Goal: Information Seeking & Learning: Learn about a topic

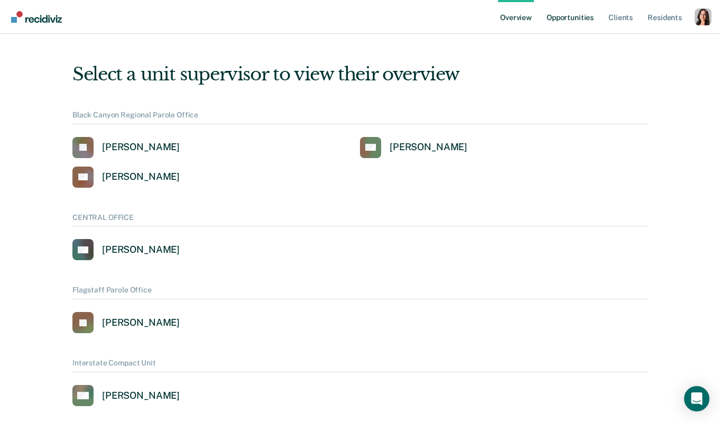
click at [564, 21] on link "Opportunities" at bounding box center [569, 17] width 51 height 34
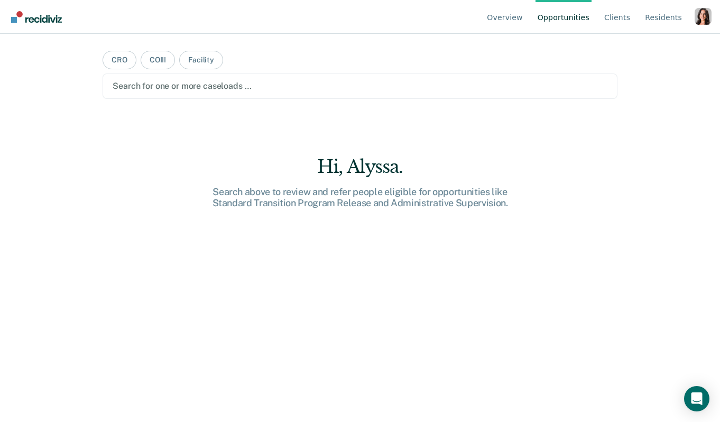
click at [697, 15] on div "Profile dropdown button" at bounding box center [702, 16] width 17 height 17
click at [649, 50] on link "Profile" at bounding box center [660, 49] width 68 height 9
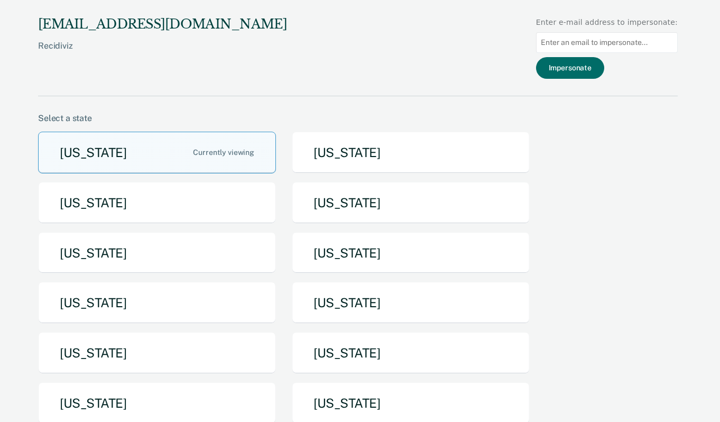
scroll to position [235, 0]
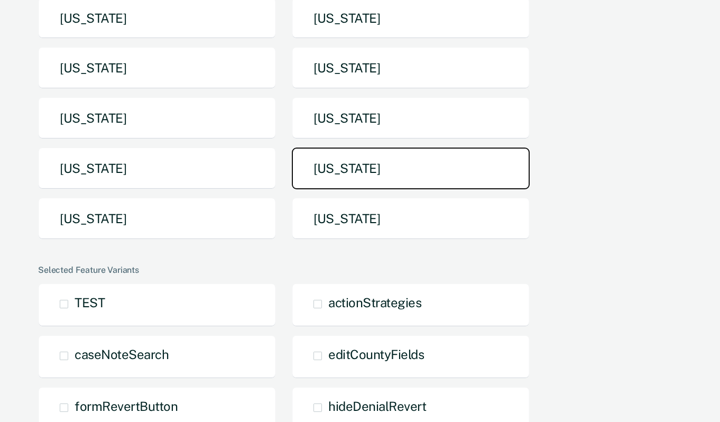
click at [379, 166] on button "[US_STATE]" at bounding box center [411, 168] width 238 height 42
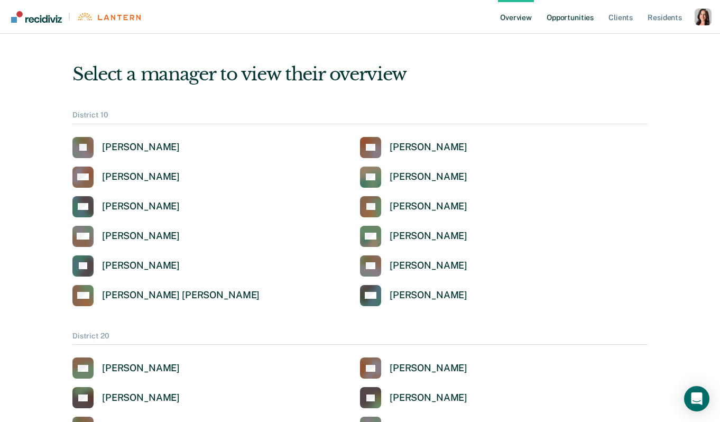
click at [572, 15] on link "Opportunities" at bounding box center [569, 17] width 51 height 34
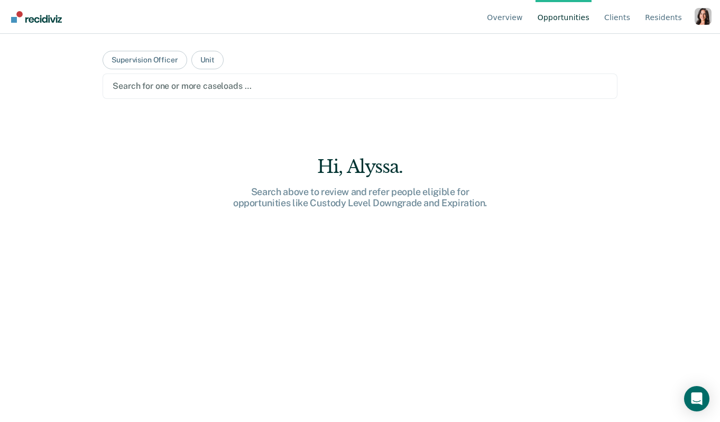
click at [708, 14] on div "Profile dropdown button" at bounding box center [702, 16] width 17 height 17
click at [244, 55] on main "Supervision Officer Unit Search for one or more caseloads … Hi, [GEOGRAPHIC_DAT…" at bounding box center [360, 215] width 540 height 363
click at [214, 57] on button "Unit" at bounding box center [207, 60] width 32 height 18
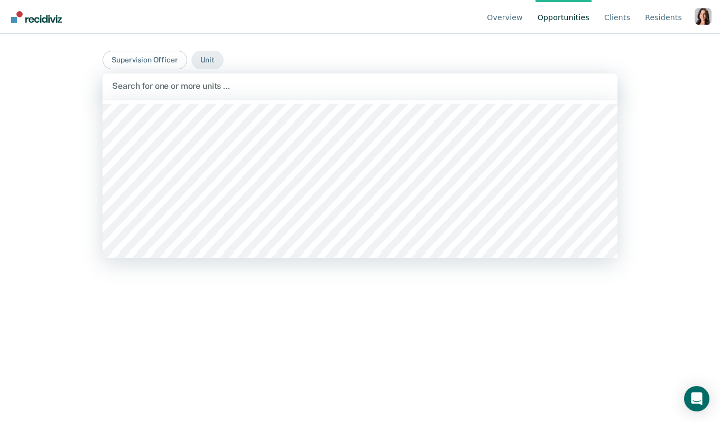
click at [236, 83] on div at bounding box center [360, 86] width 496 height 12
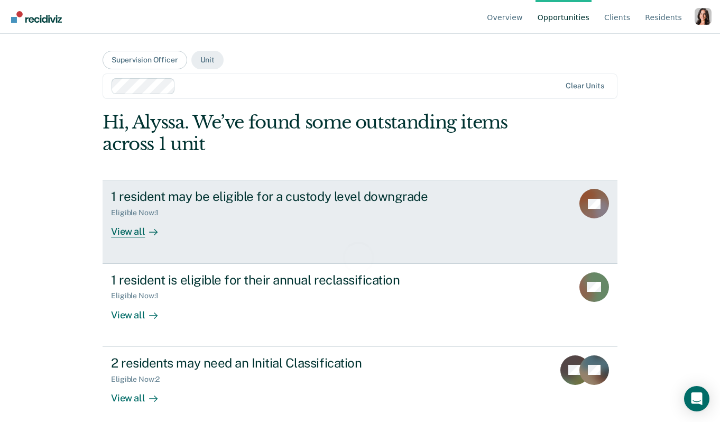
scroll to position [8, 0]
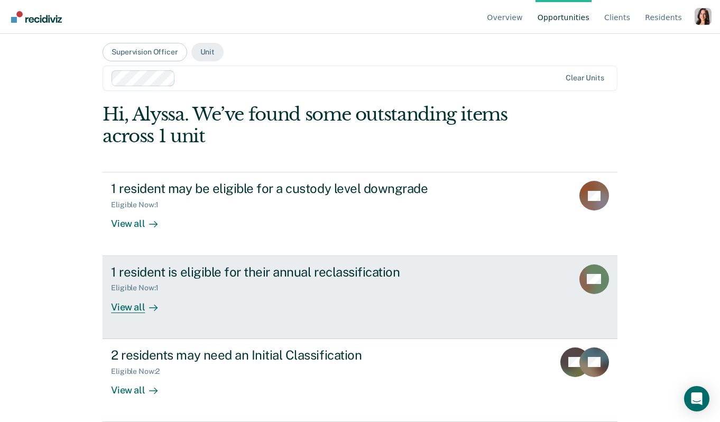
click at [196, 310] on div "1 resident is eligible for their annual reclassification Eligible Now : 1 View …" at bounding box center [309, 288] width 396 height 49
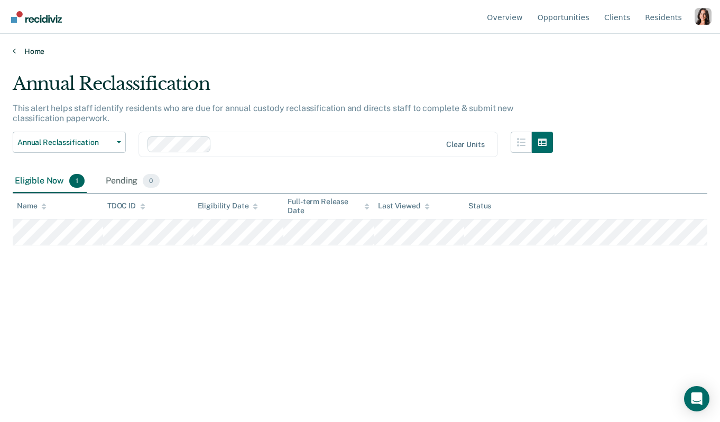
click at [14, 49] on icon at bounding box center [14, 51] width 3 height 8
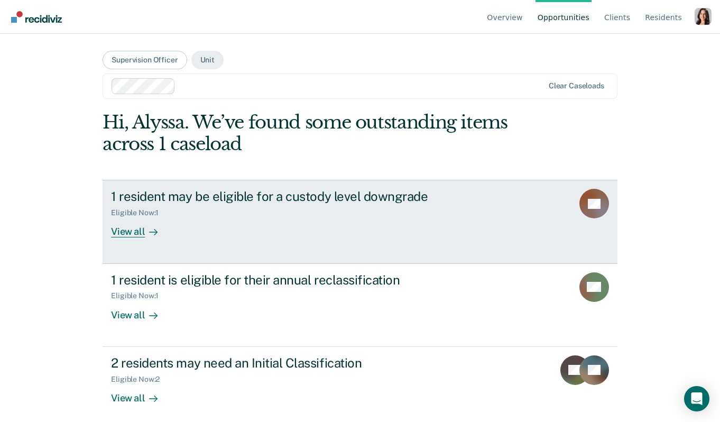
click at [247, 228] on div "1 resident may be eligible for a custody level downgrade Eligible Now : 1 View …" at bounding box center [309, 213] width 396 height 49
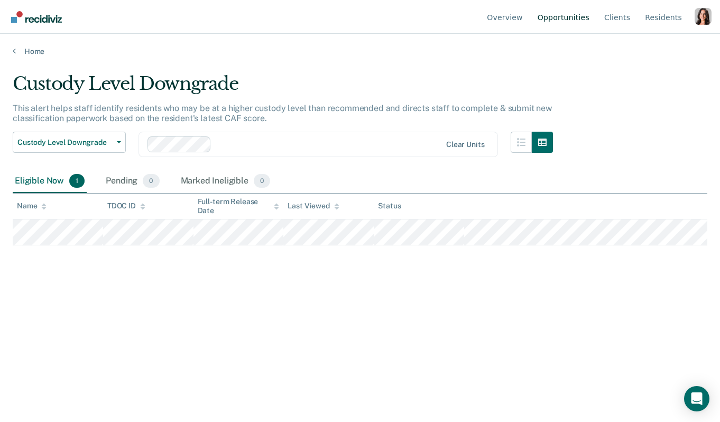
click at [566, 25] on link "Opportunities" at bounding box center [563, 17] width 56 height 34
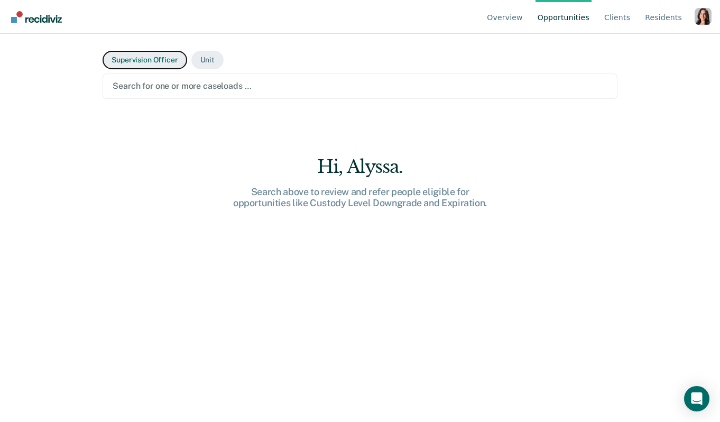
click at [142, 57] on button "Supervision Officer" at bounding box center [145, 60] width 84 height 18
click at [156, 83] on div at bounding box center [360, 86] width 495 height 12
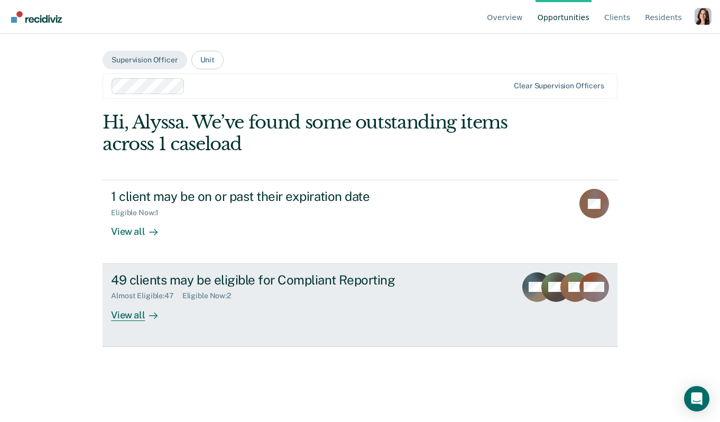
click at [388, 271] on link "49 clients may be eligible for Compliant Reporting Almost Eligible : 47 Eligibl…" at bounding box center [360, 305] width 515 height 83
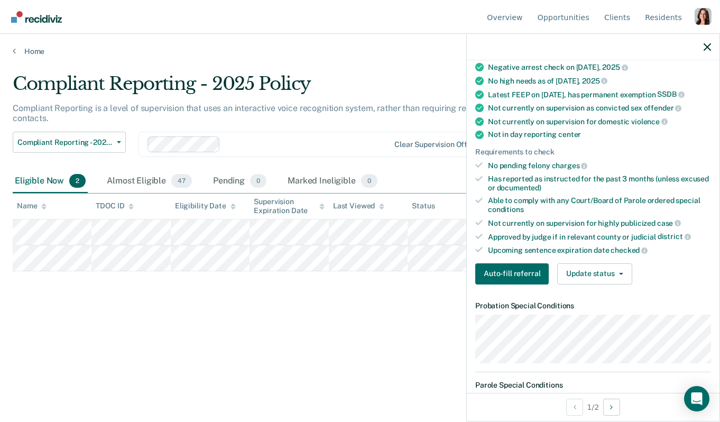
scroll to position [198, 0]
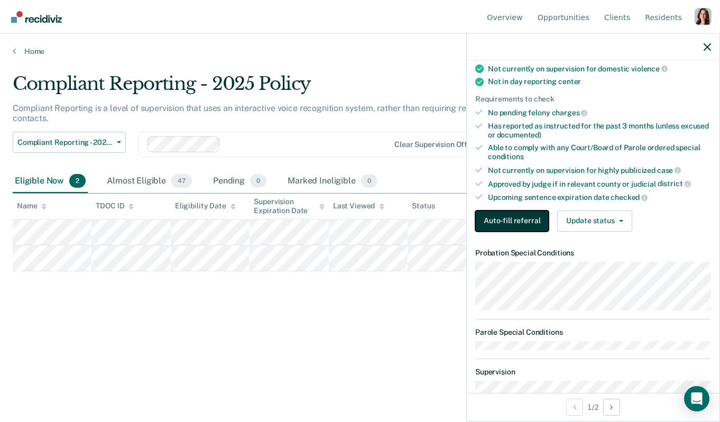
click at [524, 224] on button "Auto-fill referral" at bounding box center [511, 220] width 73 height 21
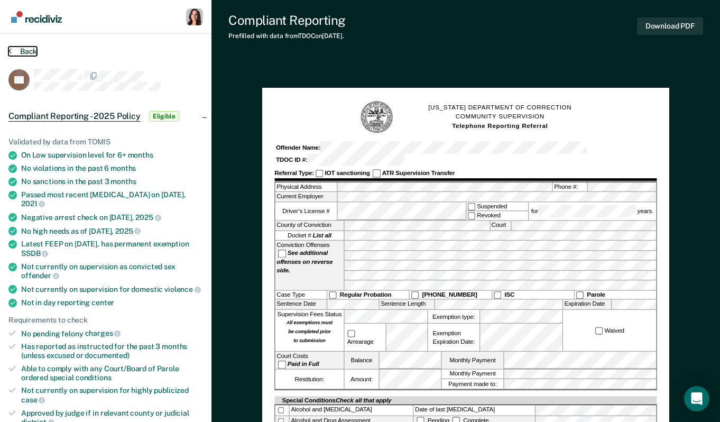
click at [27, 54] on button "Back" at bounding box center [22, 52] width 29 height 10
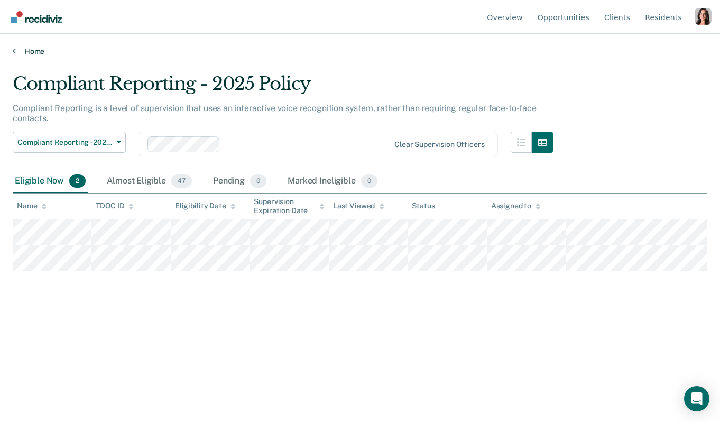
click at [27, 49] on link "Home" at bounding box center [360, 52] width 694 height 10
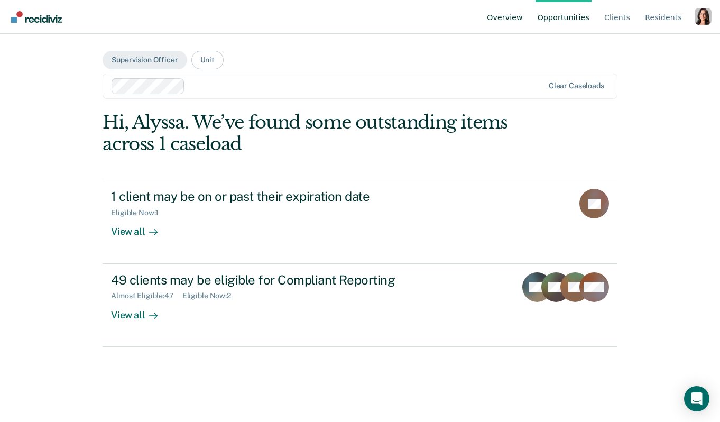
click at [500, 17] on link "Overview" at bounding box center [505, 17] width 40 height 34
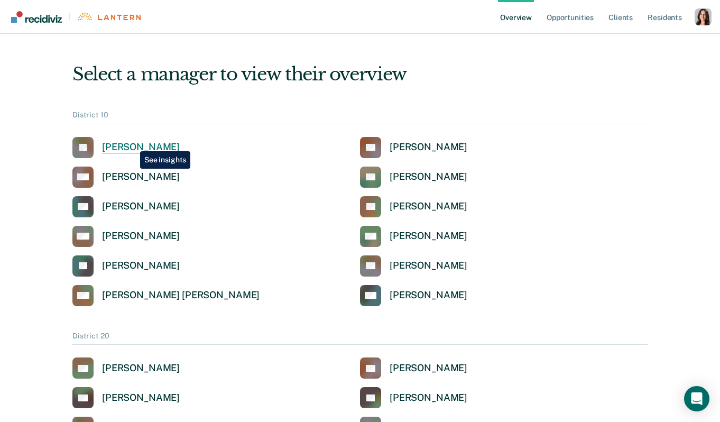
click at [132, 143] on div "[PERSON_NAME]" at bounding box center [141, 147] width 78 height 12
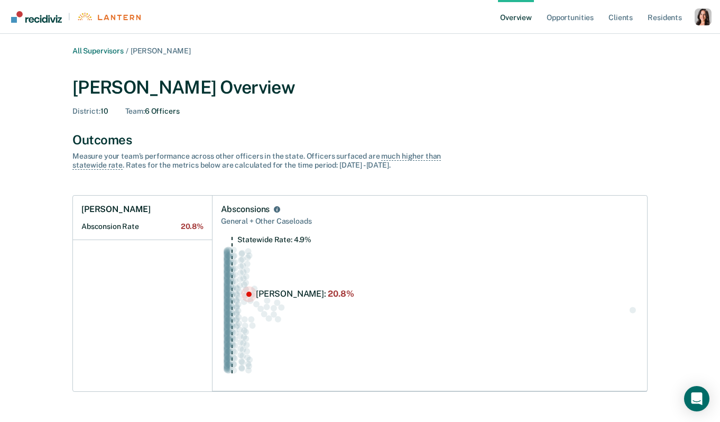
click at [246, 296] on circle "Swarm plot of all absconsion rates in the state for NOT_SEX_OFFENSE caseloads, …" at bounding box center [248, 293] width 5 height 5
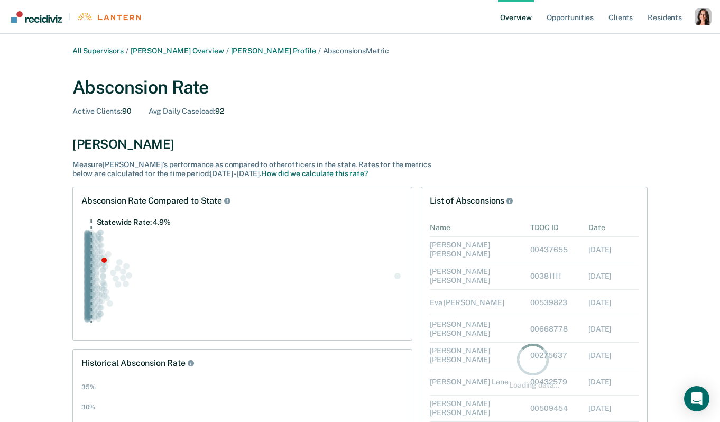
scroll to position [293, 208]
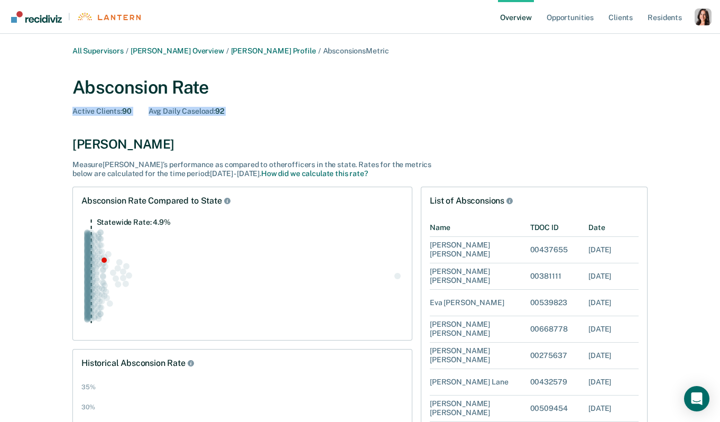
drag, startPoint x: 65, startPoint y: 110, endPoint x: 265, endPoint y: 120, distance: 200.5
click at [265, 120] on div "All Supervisors / [PERSON_NAME] Overview / [PERSON_NAME] Profile / Absconsions …" at bounding box center [360, 298] width 634 height 502
click at [265, 118] on div "Absconsion Rate Active Clients : 90 Avg Daily Caseload : 92 [PERSON_NAME] Measu…" at bounding box center [359, 127] width 575 height 101
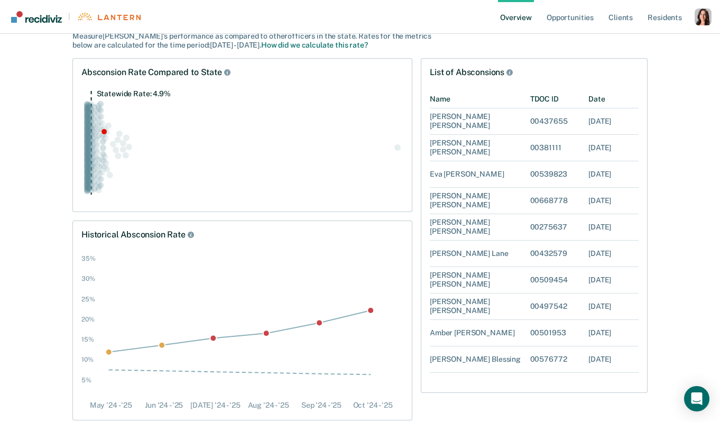
scroll to position [132, 0]
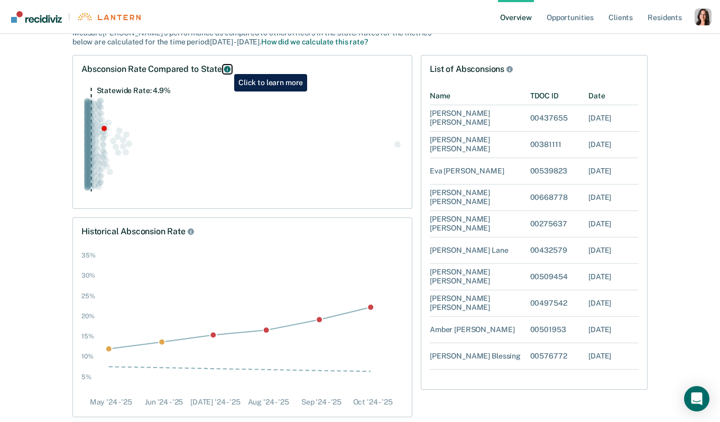
click at [226, 66] on icon "Rate Compared to State" at bounding box center [227, 69] width 6 height 6
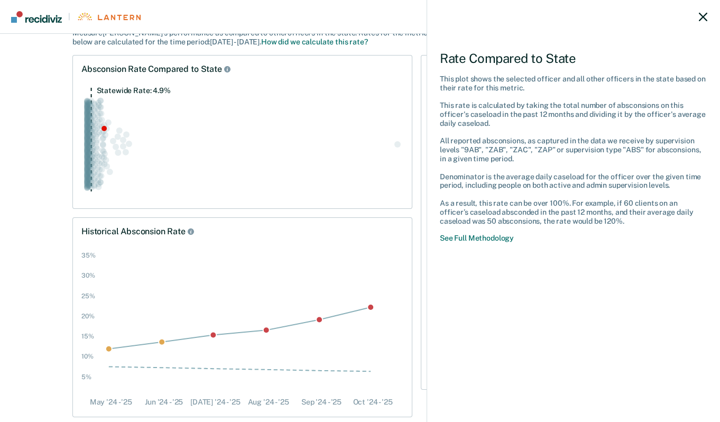
click at [361, 109] on div "Rate Compared to State This plot shows the selected officer and all other offic…" at bounding box center [360, 211] width 720 height 422
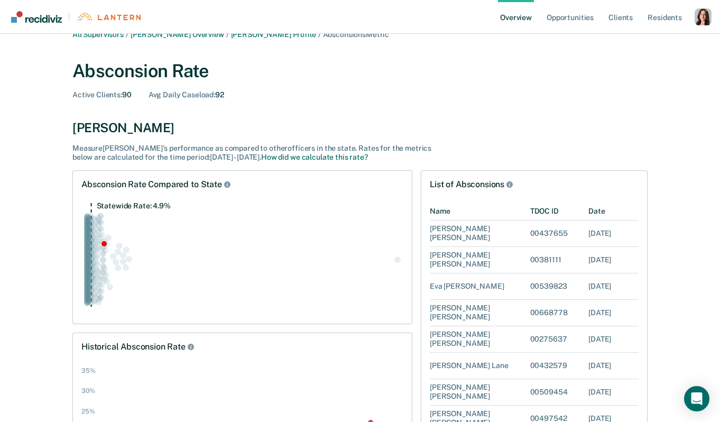
scroll to position [0, 0]
